Goal: Transaction & Acquisition: Purchase product/service

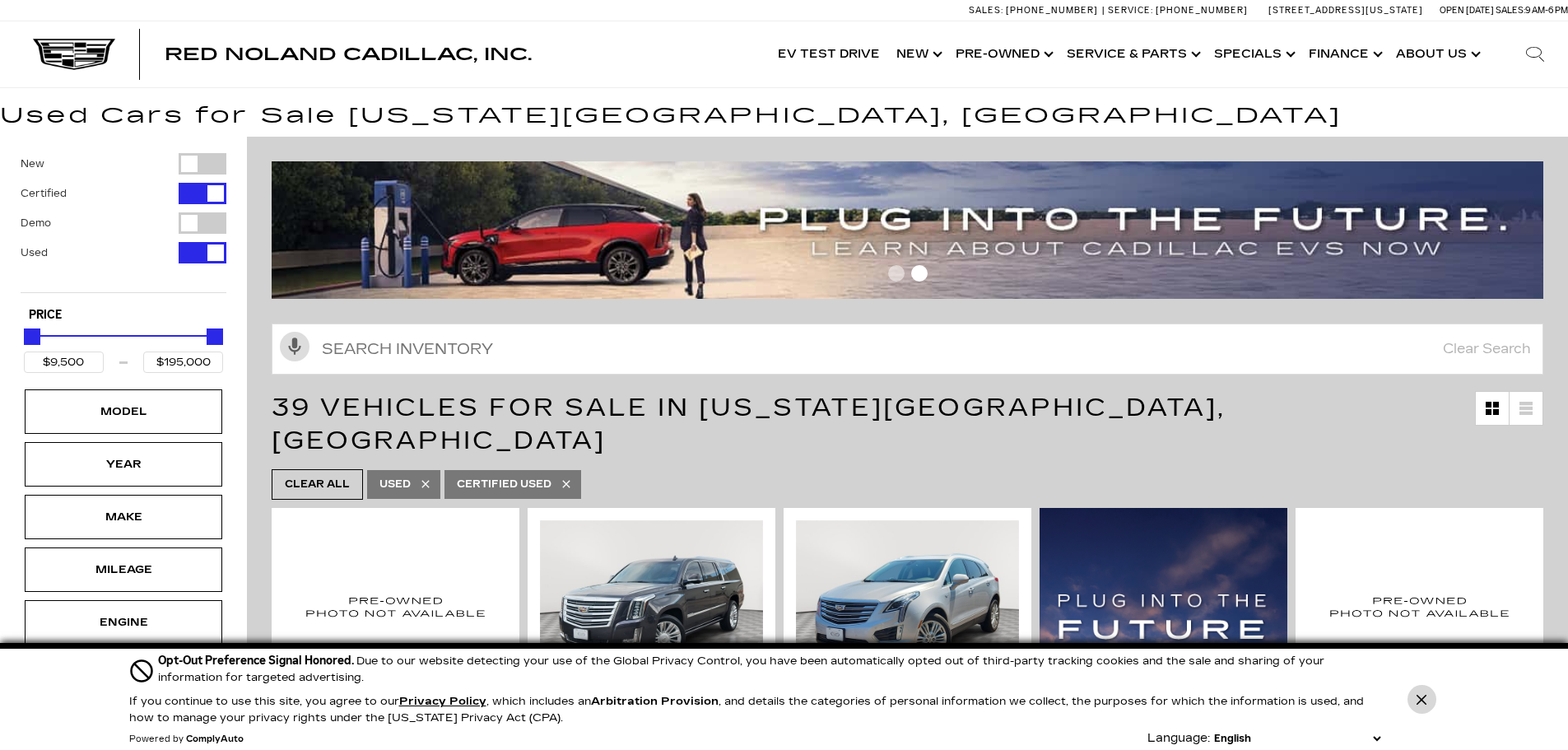
click at [1415, 699] on button "Close Button" at bounding box center [1421, 699] width 29 height 29
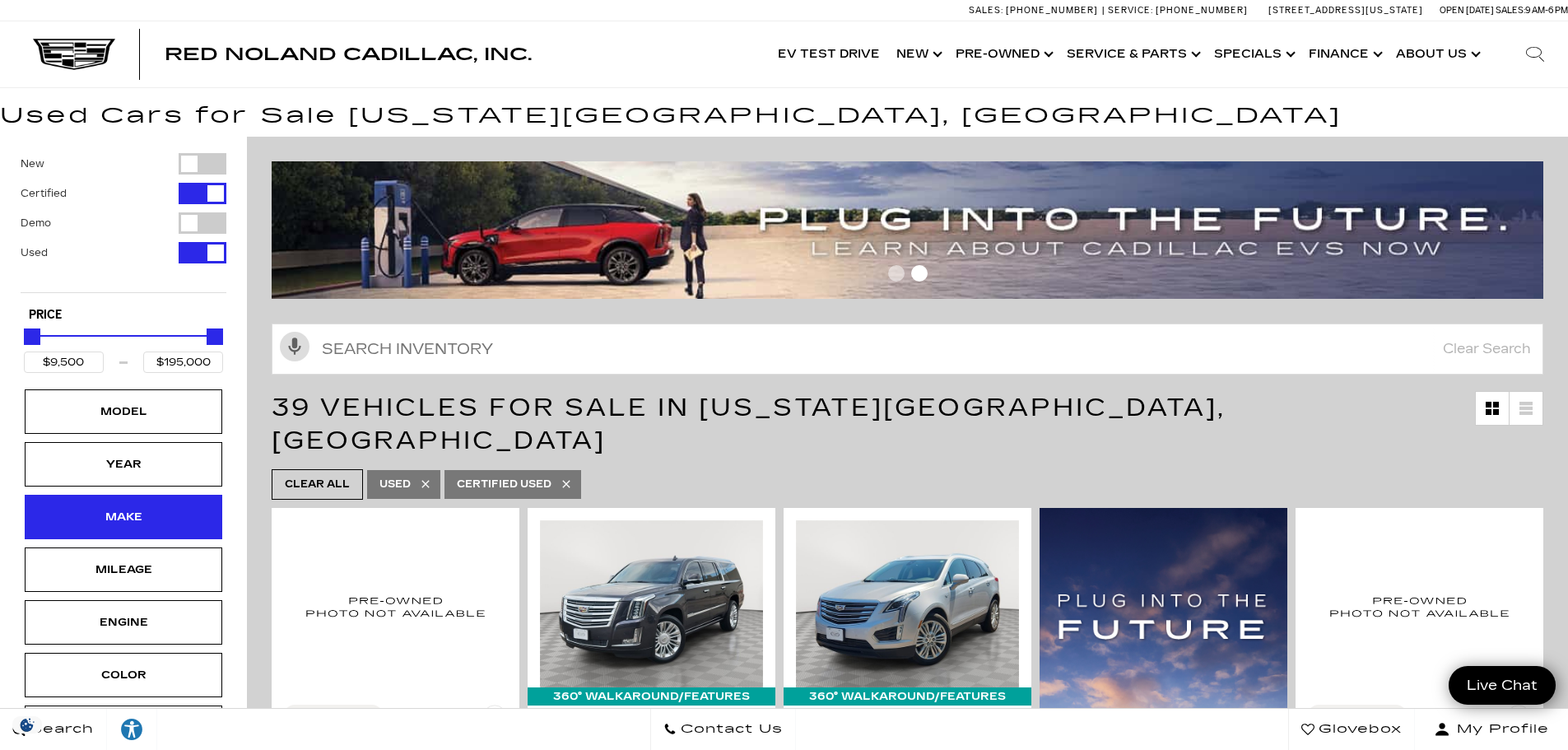
click at [114, 528] on div "Make" at bounding box center [124, 518] width 197 height 45
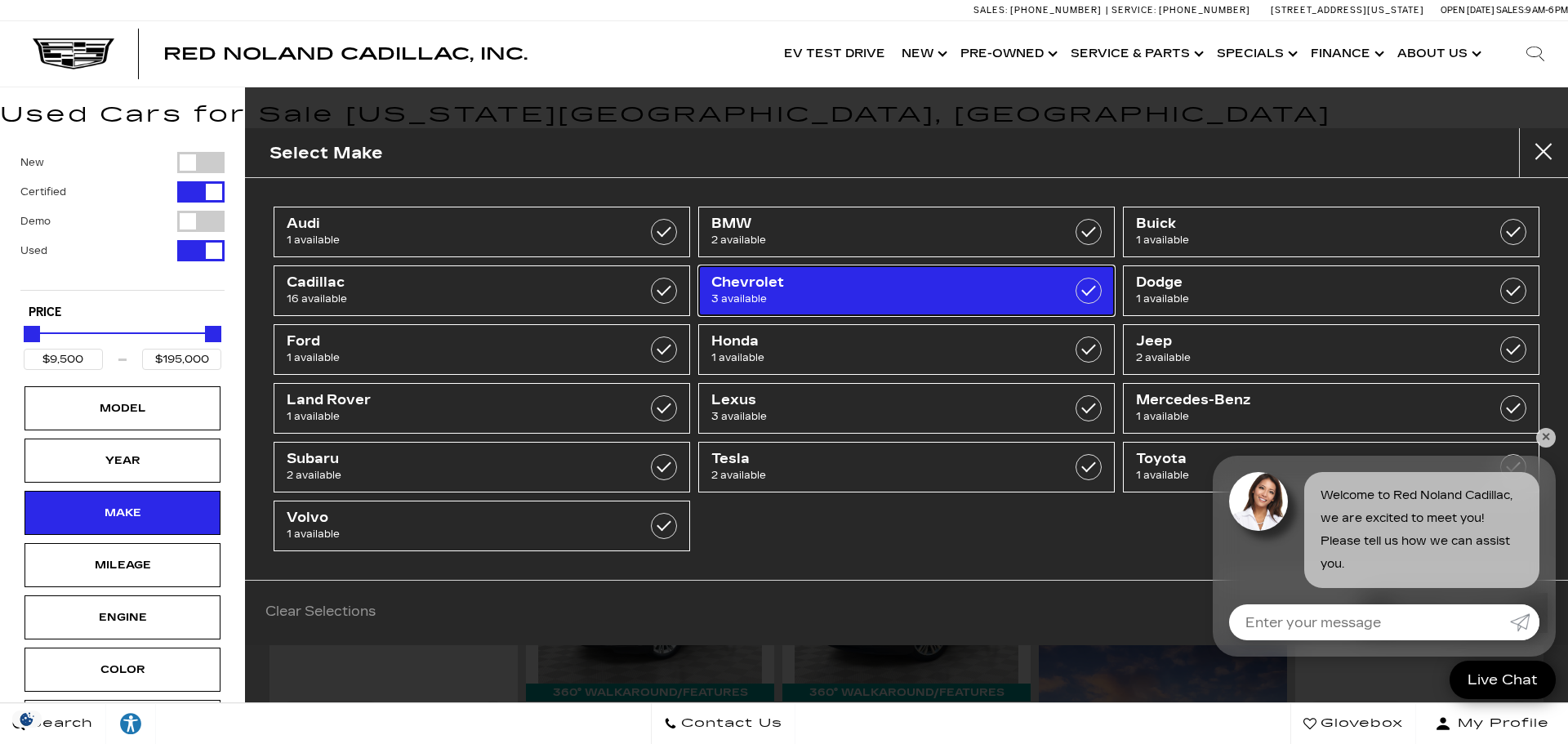
click at [832, 296] on span "3 available" at bounding box center [876, 299] width 332 height 16
type input "$26,639"
type input "$34,689"
checkbox input "true"
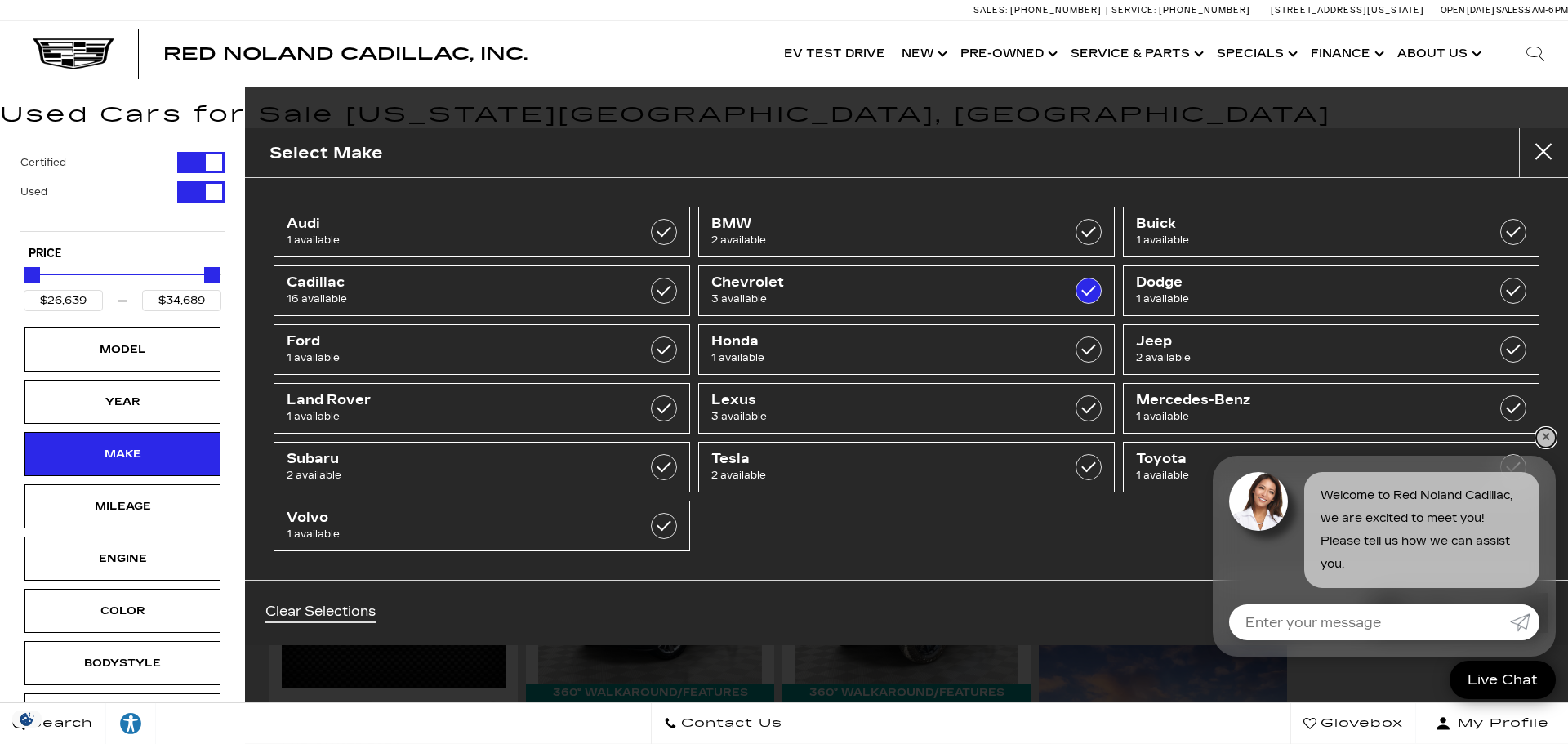
click at [1546, 443] on link "✕" at bounding box center [1546, 438] width 20 height 20
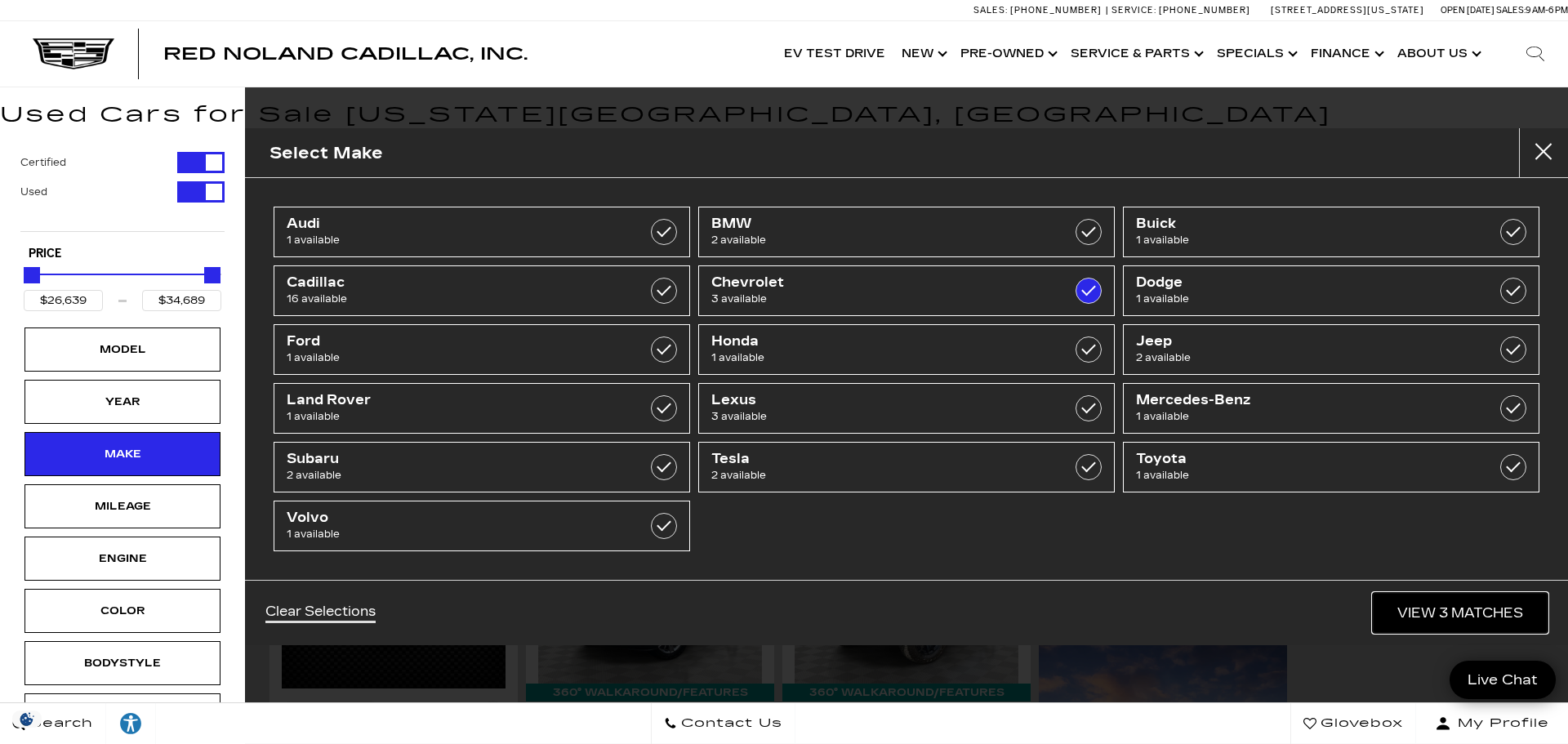
click at [1507, 610] on link "View 3 Matches" at bounding box center [1459, 613] width 174 height 40
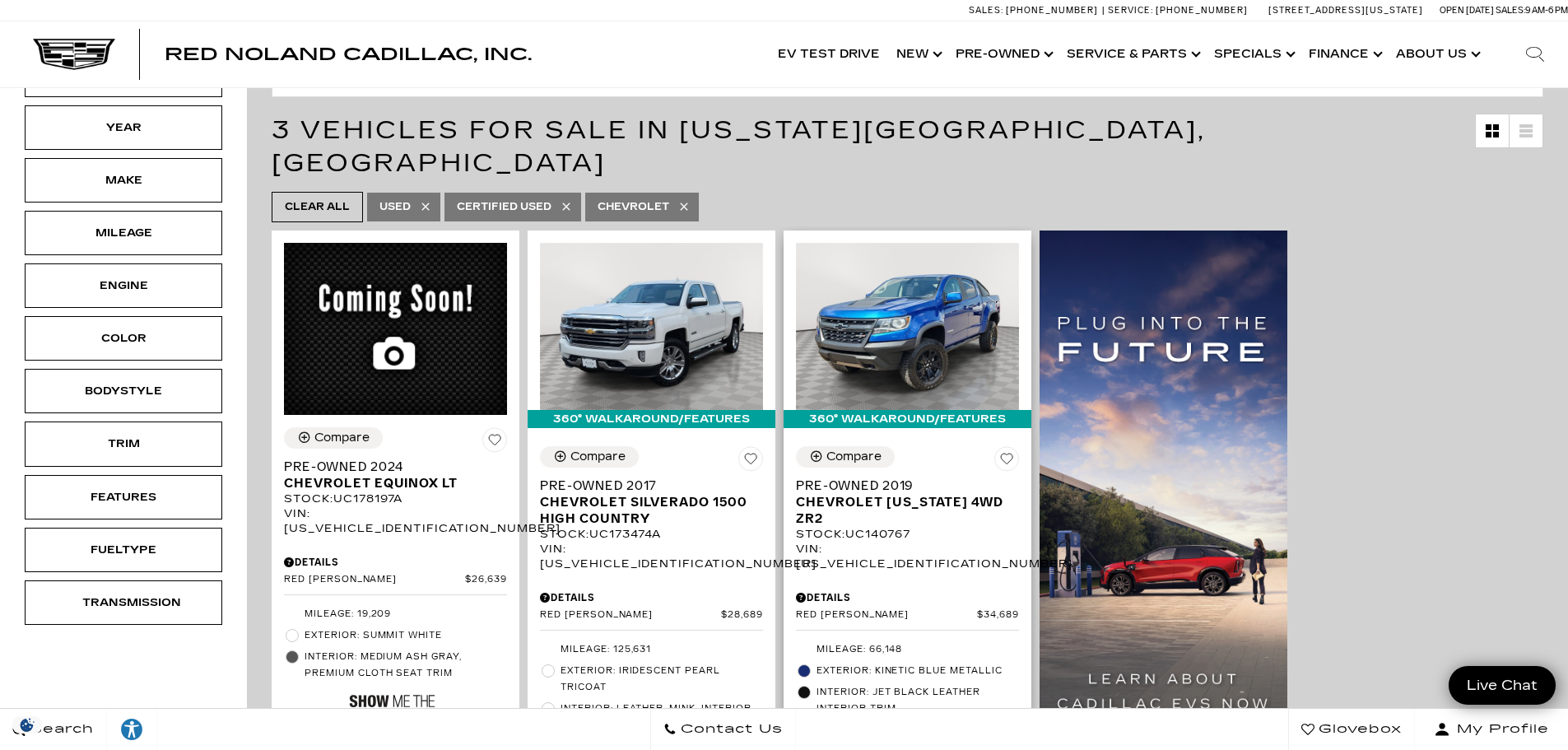
scroll to position [329, 0]
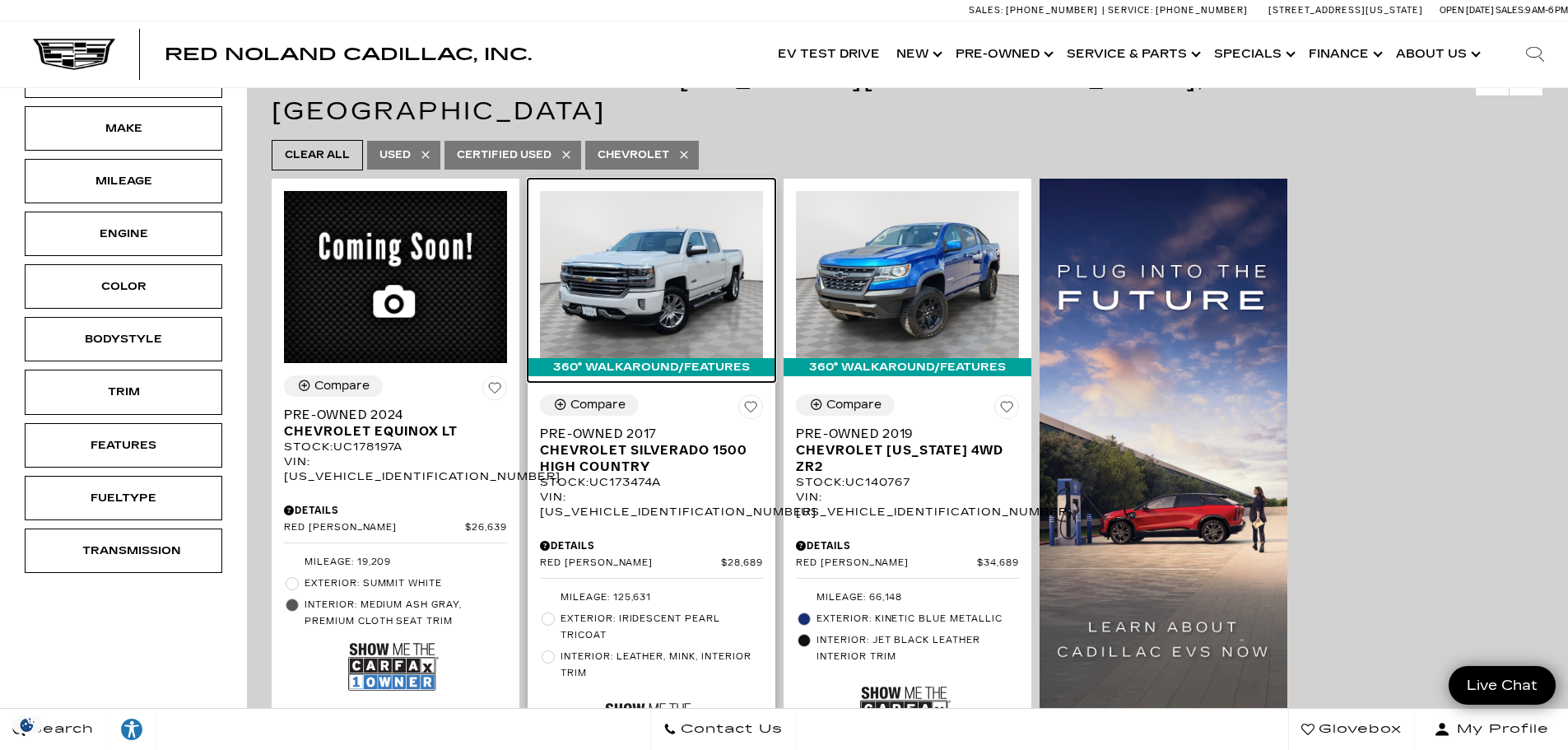
click at [666, 261] on img at bounding box center [651, 274] width 223 height 167
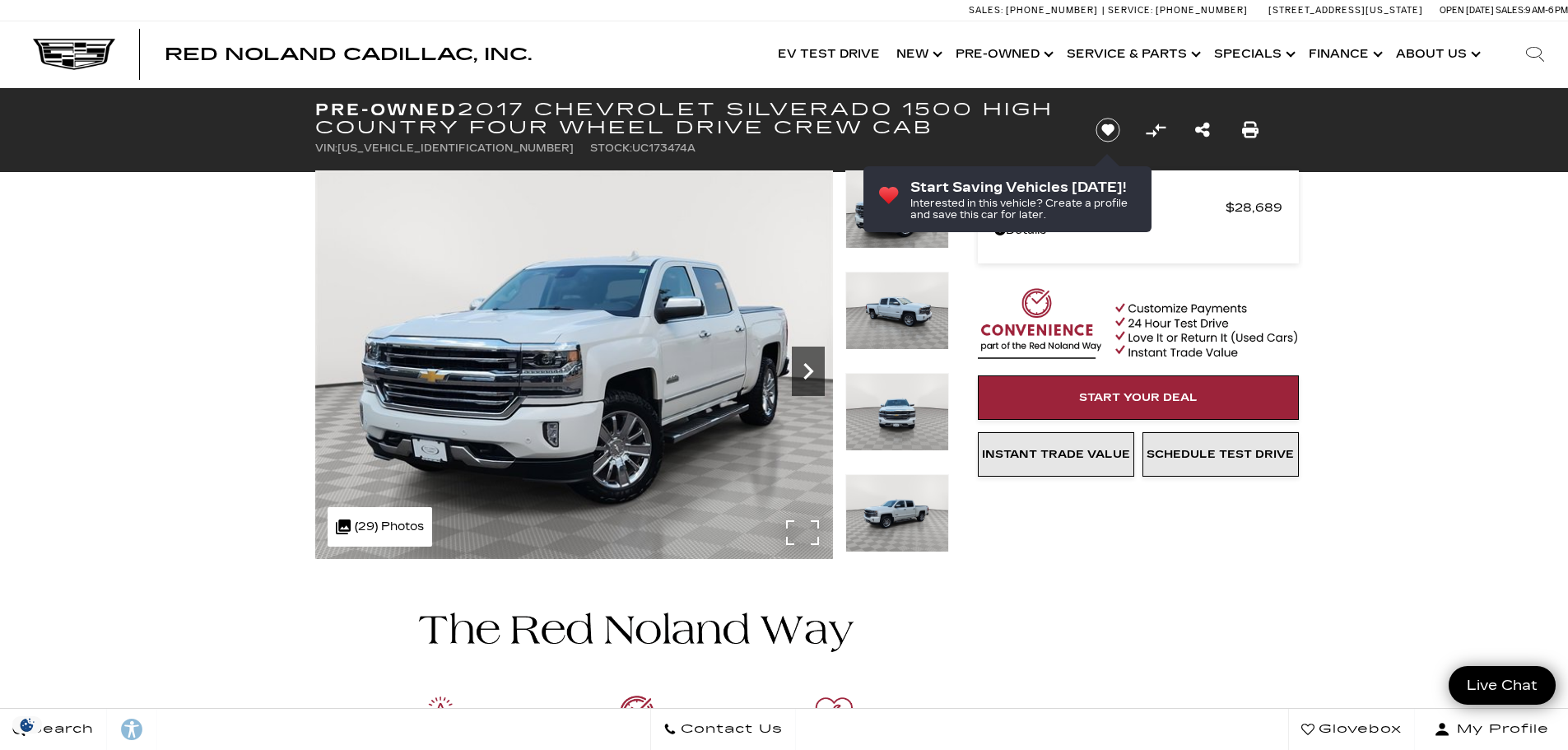
click at [818, 368] on icon "Next" at bounding box center [808, 372] width 33 height 33
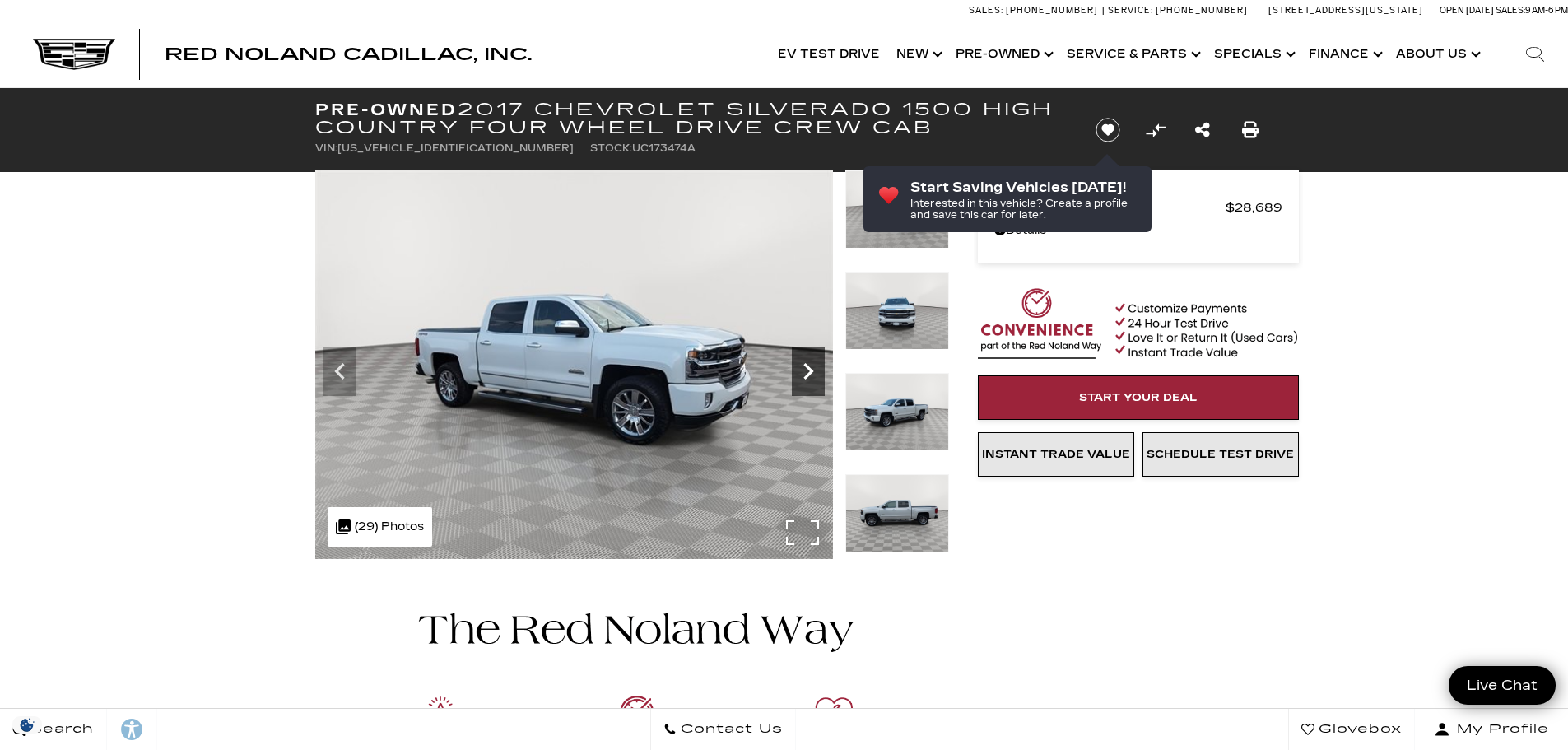
click at [818, 368] on icon "Next" at bounding box center [808, 372] width 33 height 33
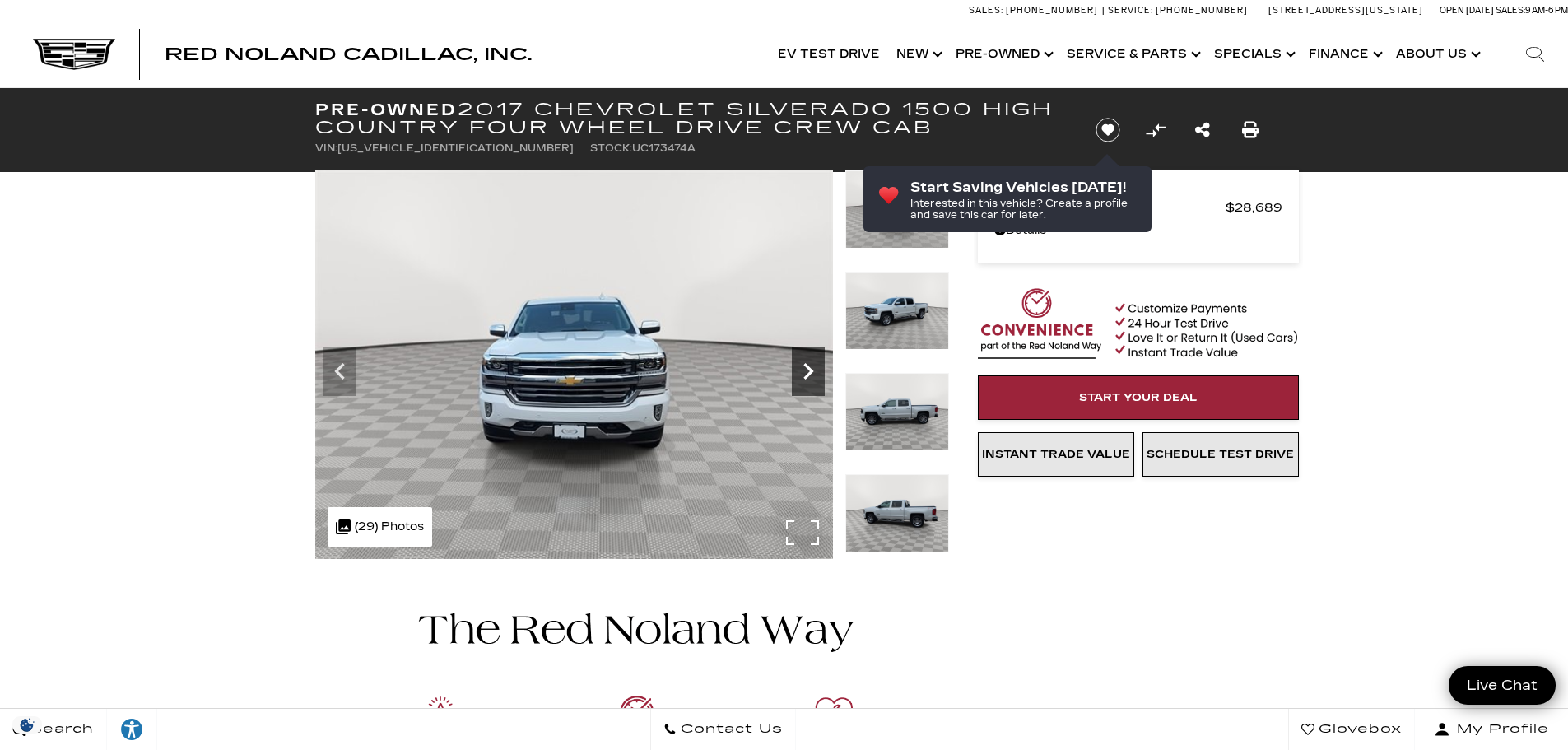
click at [818, 368] on icon "Next" at bounding box center [808, 372] width 33 height 33
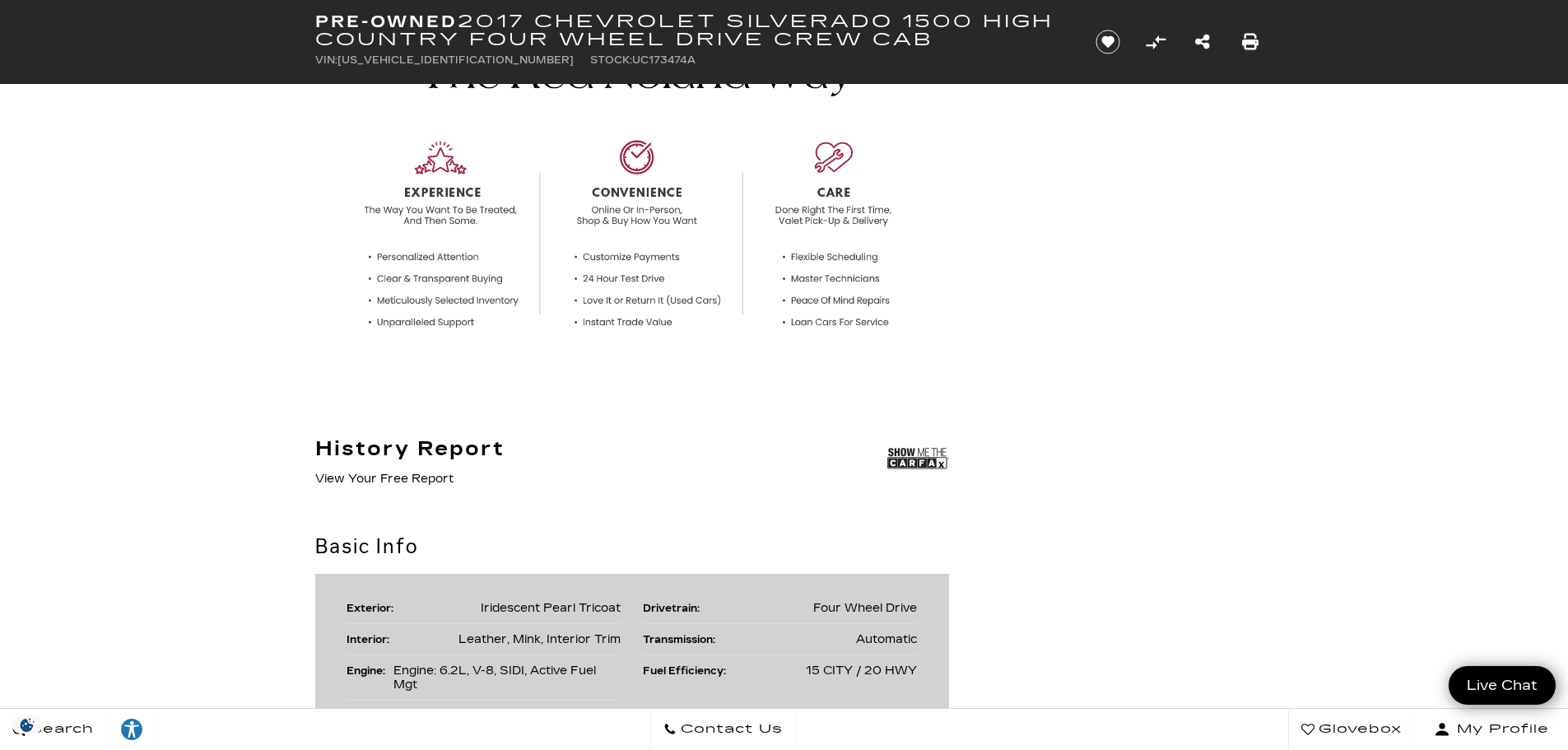
scroll to position [577, 0]
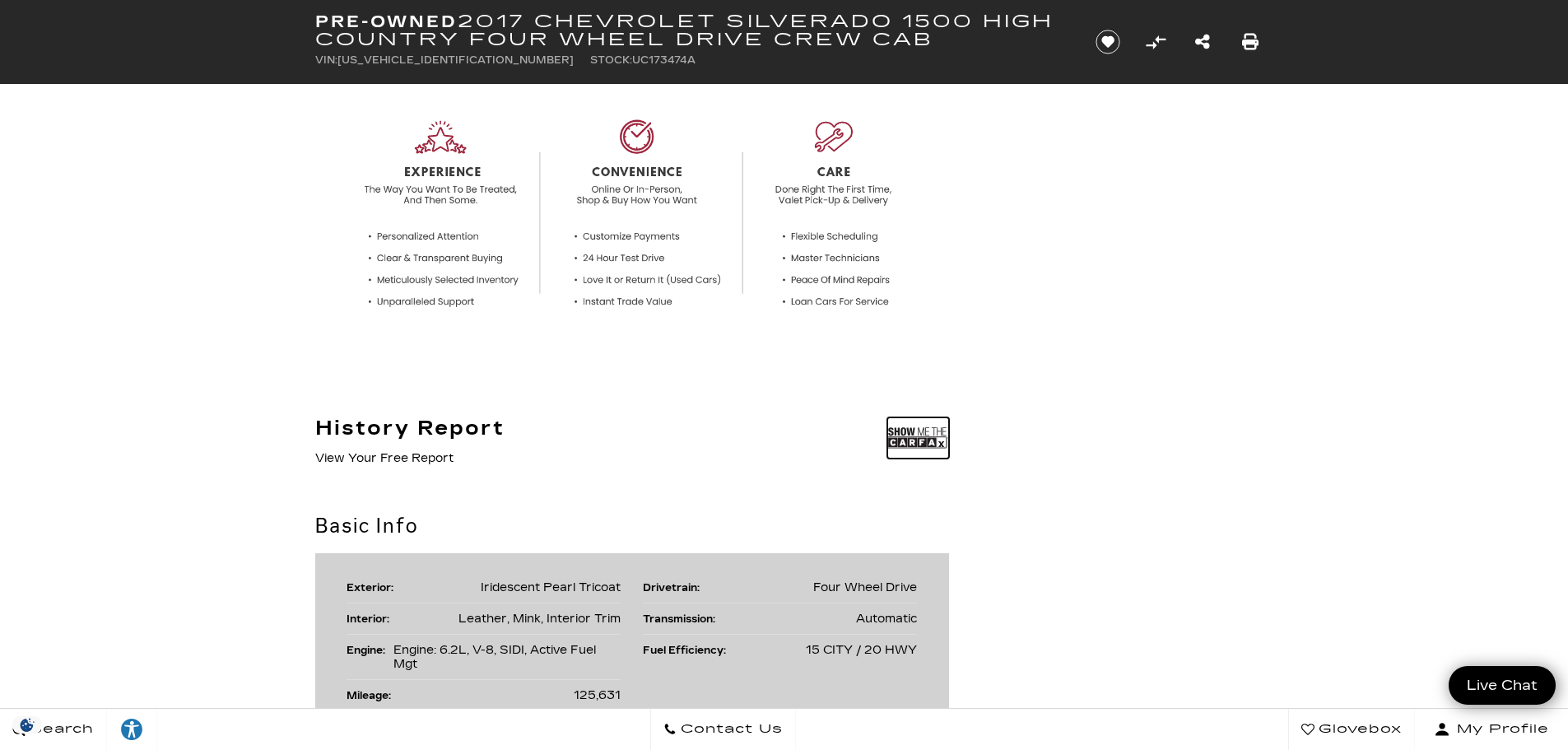
click at [923, 442] on img at bounding box center [918, 438] width 61 height 41
